Goal: Task Accomplishment & Management: Use online tool/utility

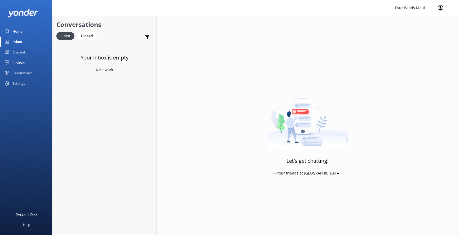
click at [14, 51] on div "Chatbot" at bounding box center [19, 52] width 13 height 10
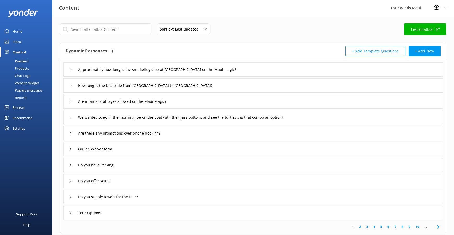
click at [26, 74] on div "Chat Logs" at bounding box center [16, 75] width 27 height 7
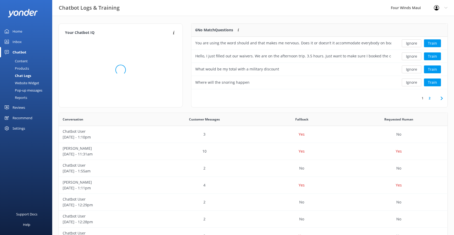
scroll to position [62, 252]
click at [415, 83] on button "Ignore" at bounding box center [412, 83] width 20 height 8
click at [416, 84] on button "Ignore" at bounding box center [412, 83] width 20 height 8
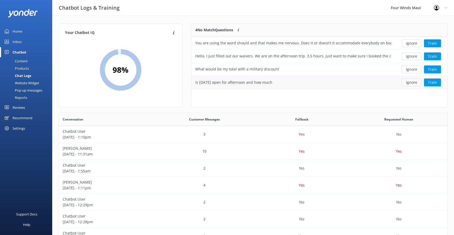
click at [414, 81] on button "Ignore" at bounding box center [412, 83] width 20 height 8
click at [412, 69] on button "Ignore" at bounding box center [412, 70] width 20 height 8
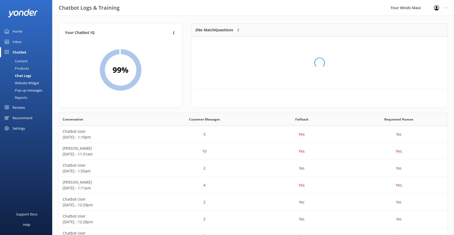
scroll to position [35, 252]
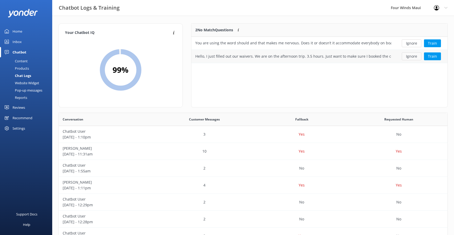
click at [414, 58] on button "Ignore" at bounding box center [412, 56] width 20 height 8
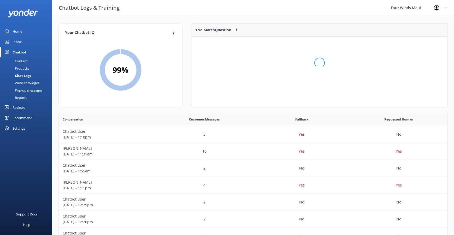
scroll to position [22, 252]
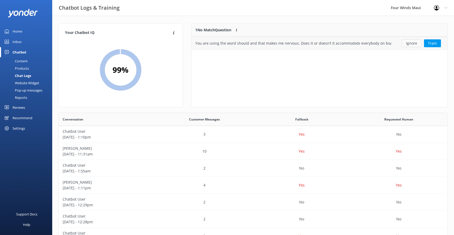
click at [411, 45] on button "Ignore" at bounding box center [412, 43] width 20 height 8
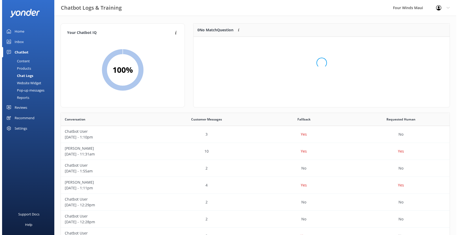
scroll to position [61, 252]
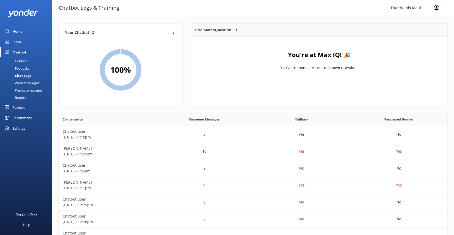
click at [18, 43] on div "Inbox" at bounding box center [17, 42] width 9 height 10
